Goal: Obtain resource: Download file/media

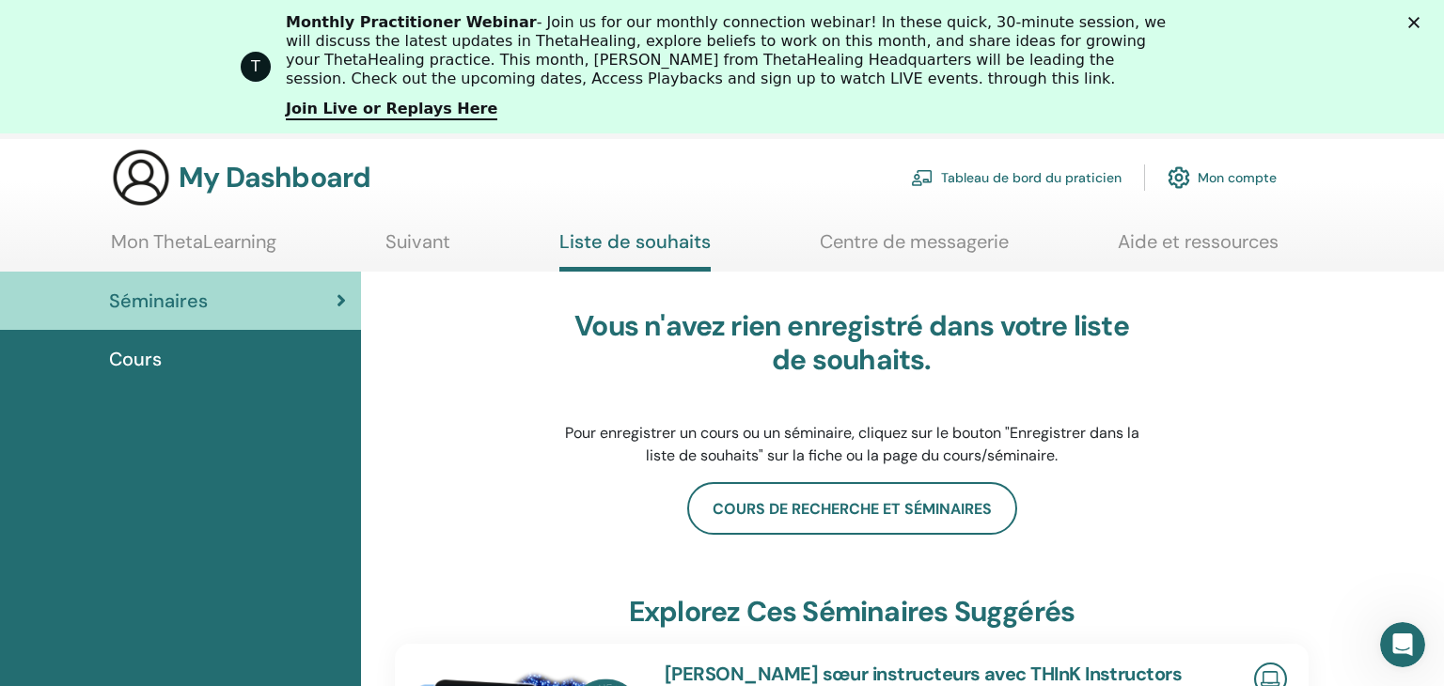
scroll to position [136, 0]
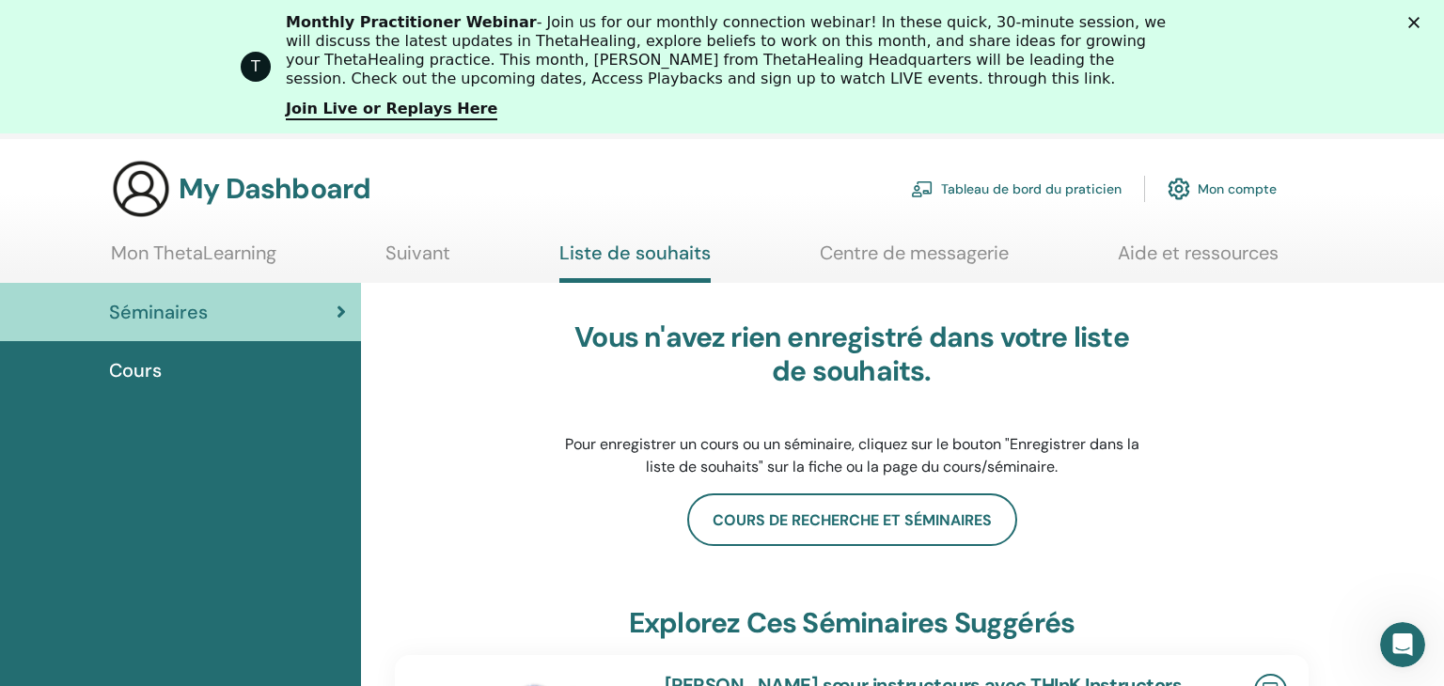
click at [132, 375] on span "Cours" at bounding box center [135, 370] width 53 height 28
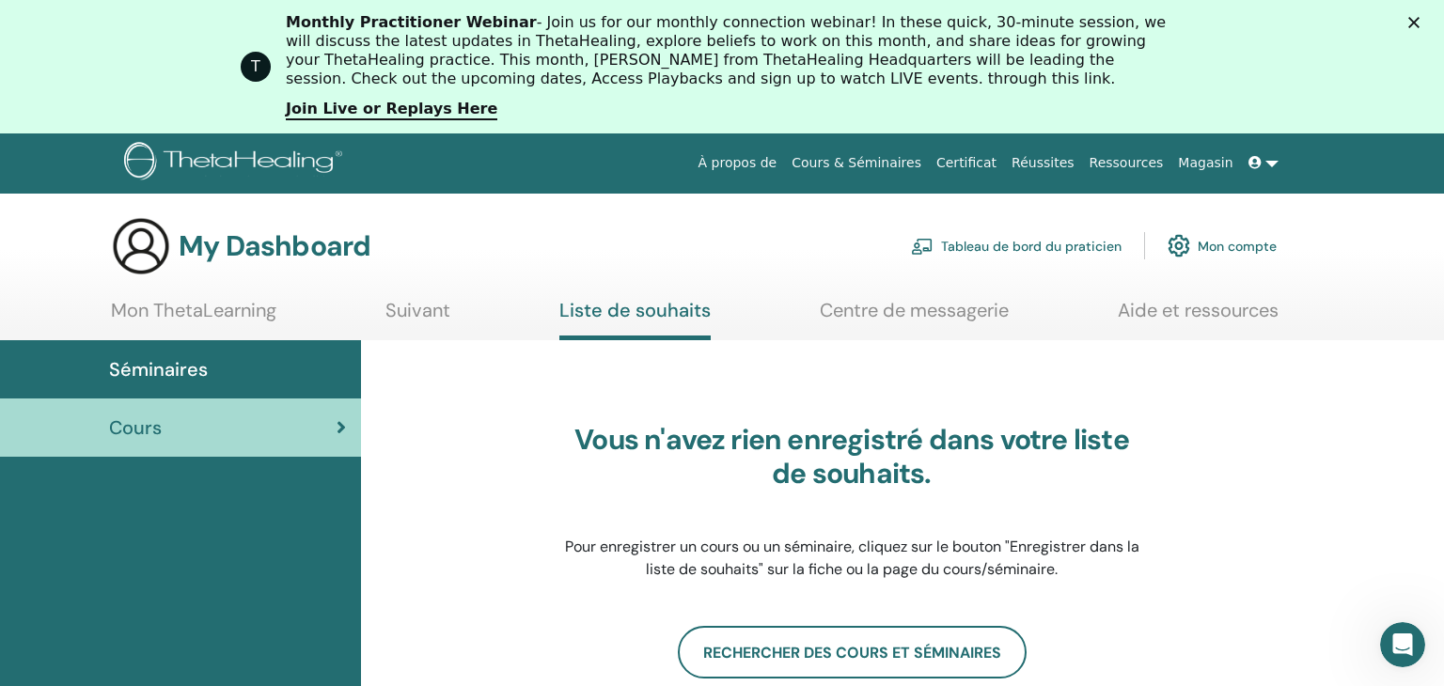
click at [1267, 166] on link at bounding box center [1263, 163] width 45 height 35
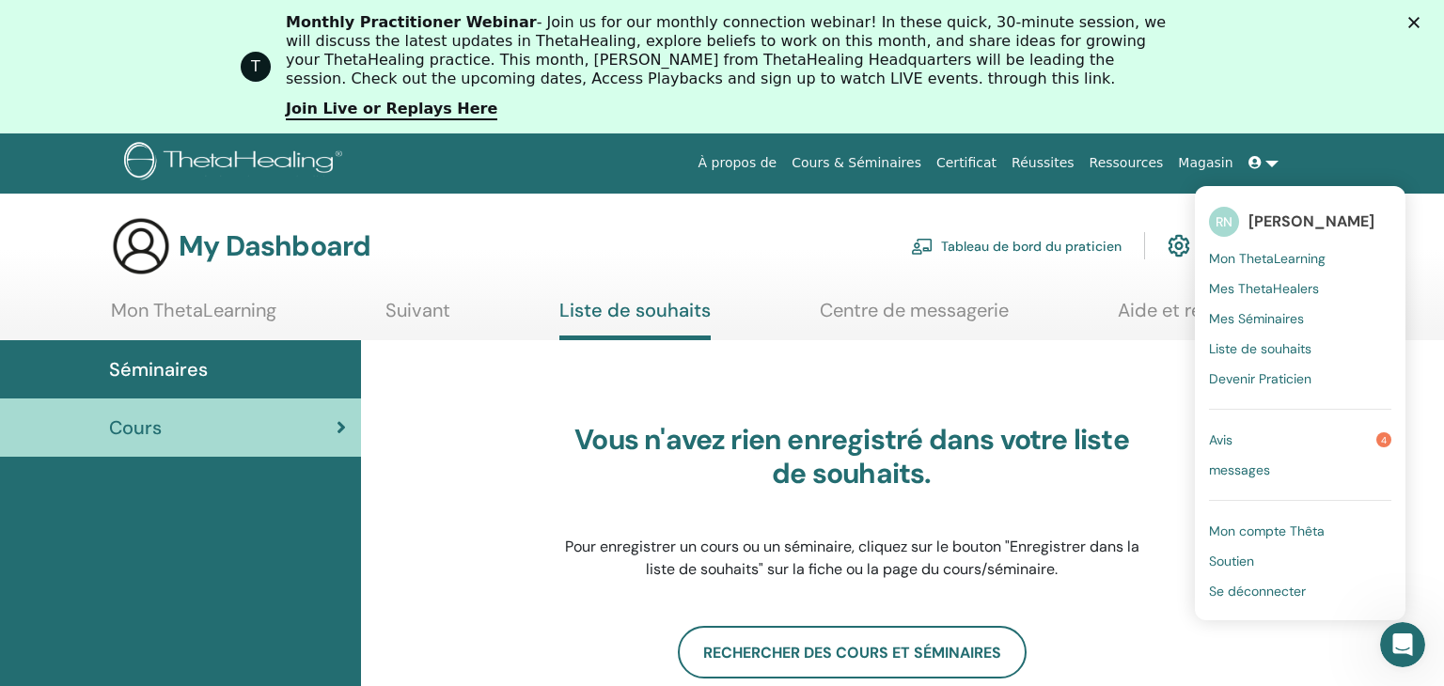
click at [1241, 325] on span "Mes Séminaires" at bounding box center [1256, 318] width 95 height 17
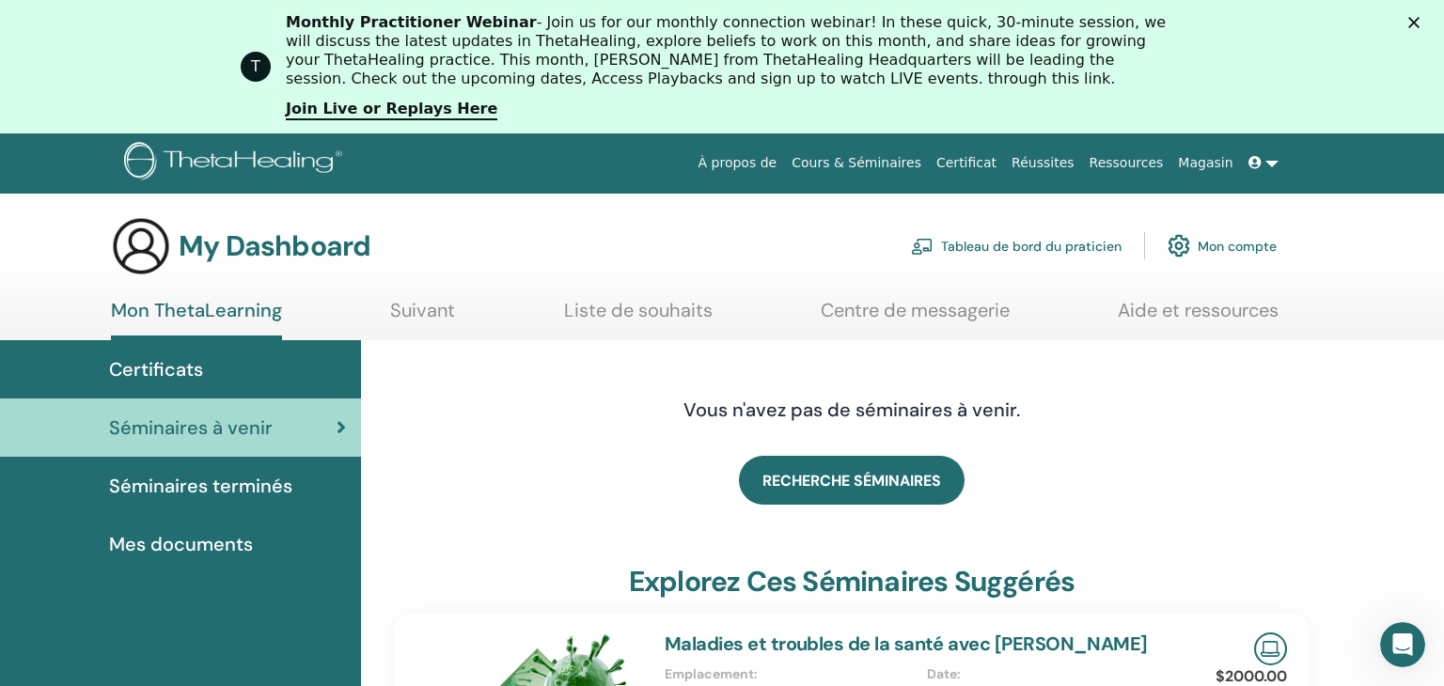
click at [162, 553] on span "Mes documents" at bounding box center [181, 544] width 144 height 28
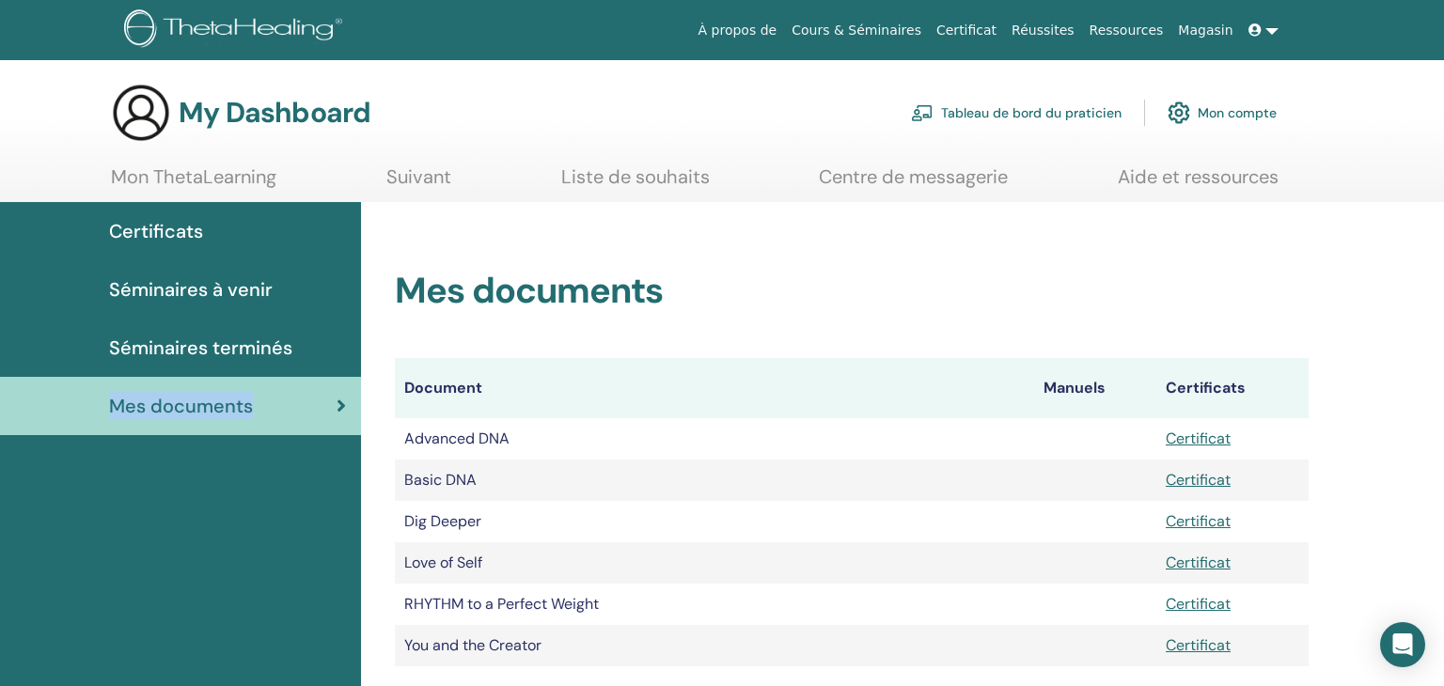
click at [162, 553] on div "Certificats Séminaires à venir Séminaires terminés Mes documents" at bounding box center [180, 549] width 361 height 694
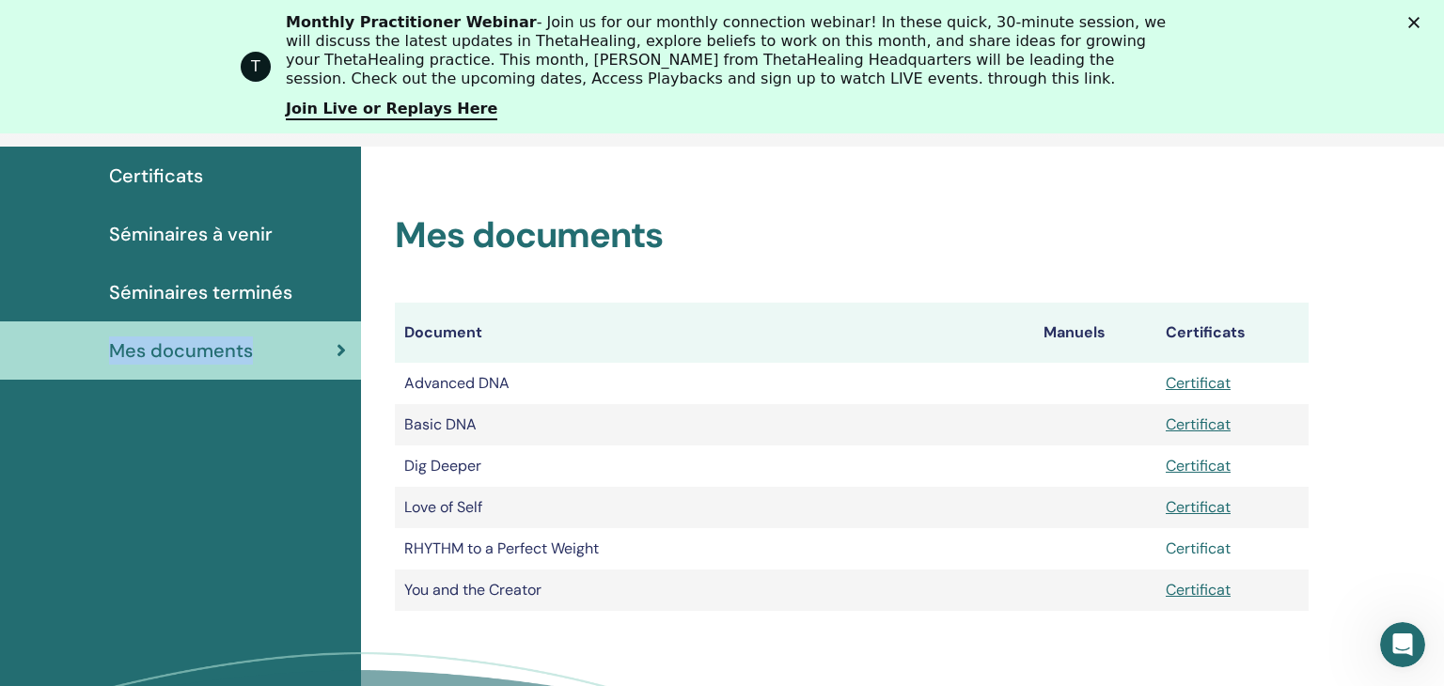
click at [1202, 553] on link "Certificat" at bounding box center [1198, 549] width 65 height 20
